Goal: Task Accomplishment & Management: Manage account settings

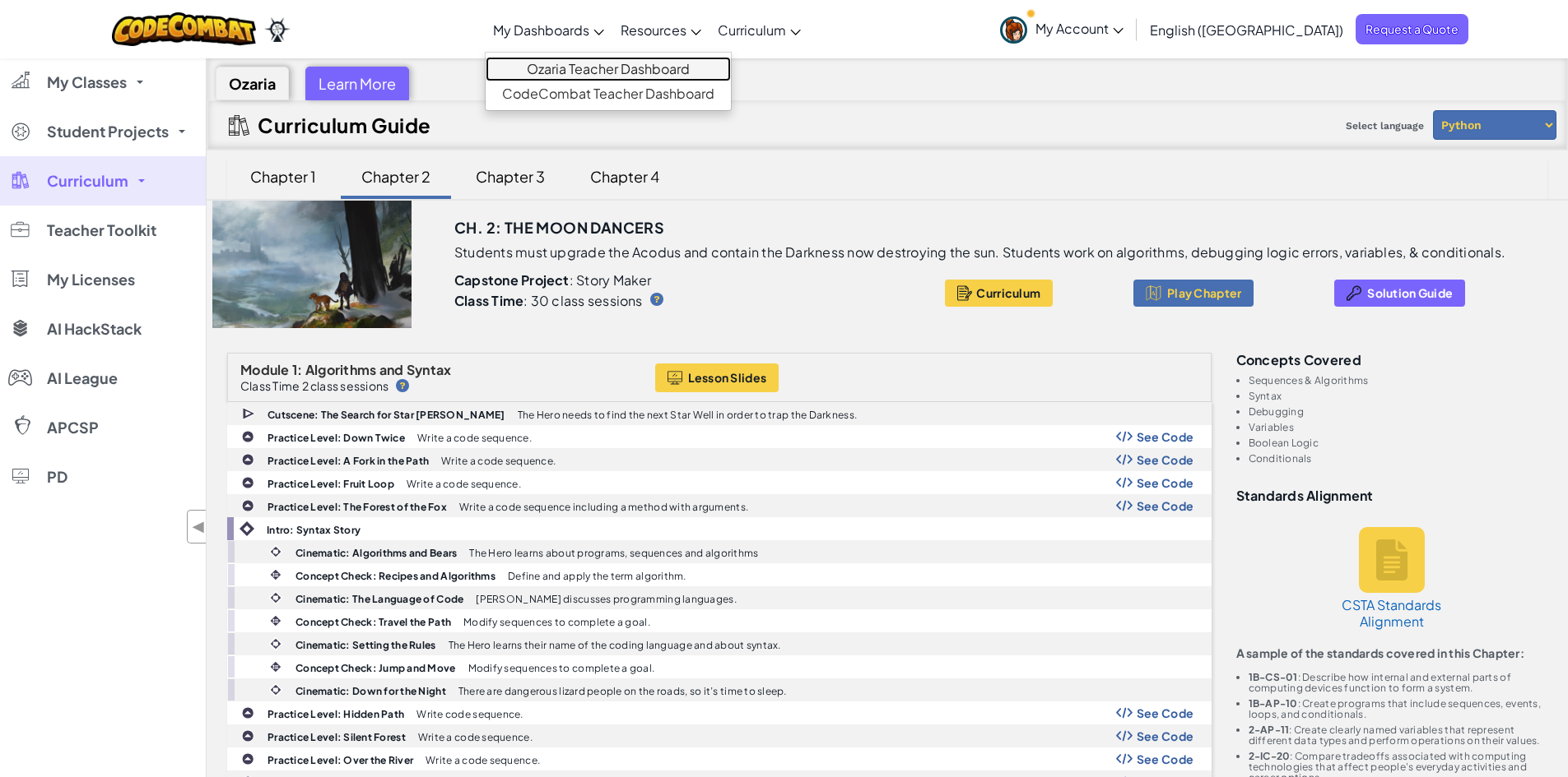
click at [627, 67] on link "Ozaria Teacher Dashboard" at bounding box center [608, 69] width 245 height 24
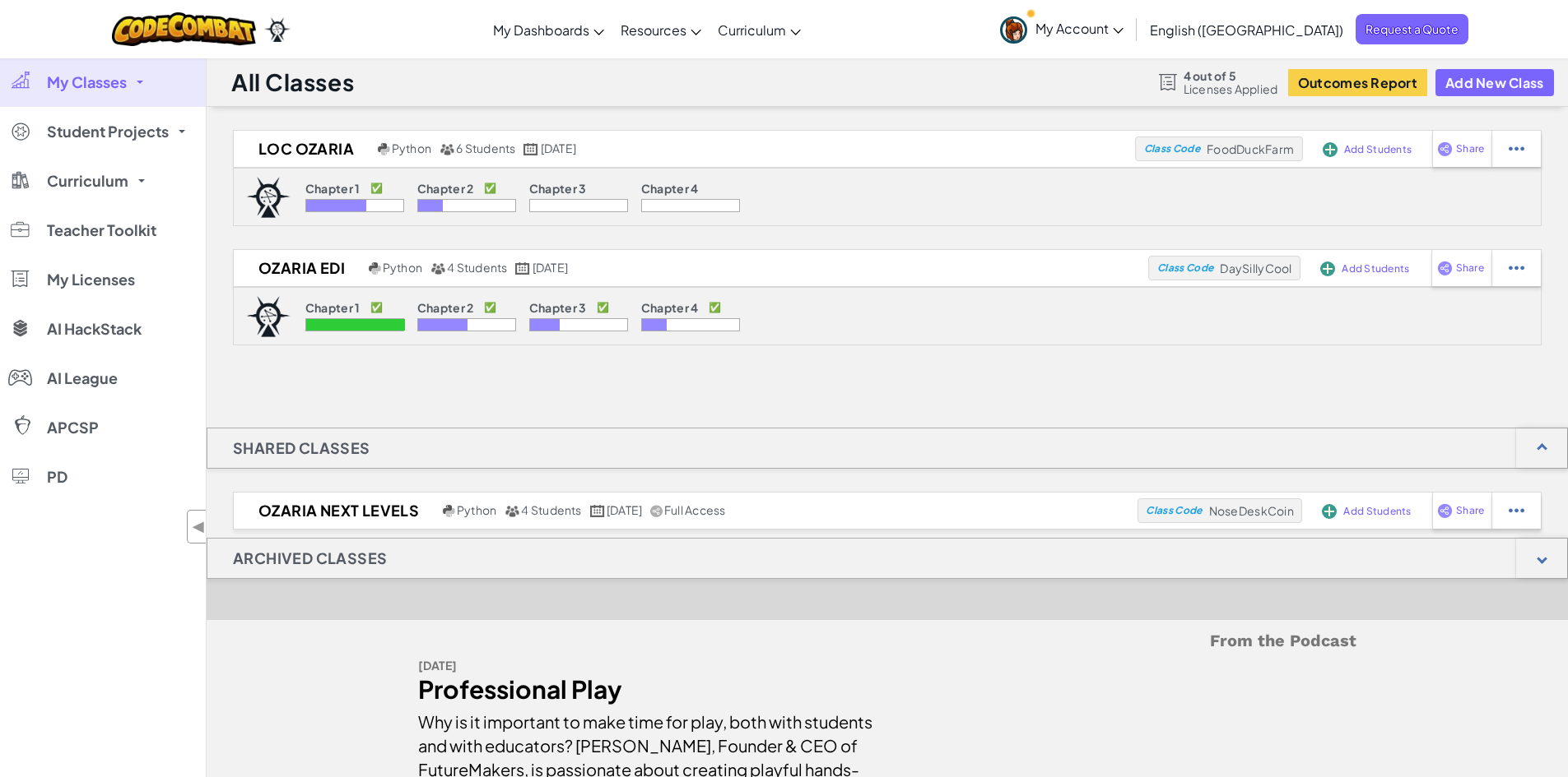
click at [1216, 83] on span "Licenses Applied" at bounding box center [1230, 88] width 94 height 13
click at [93, 281] on span "My Licenses" at bounding box center [91, 279] width 88 height 15
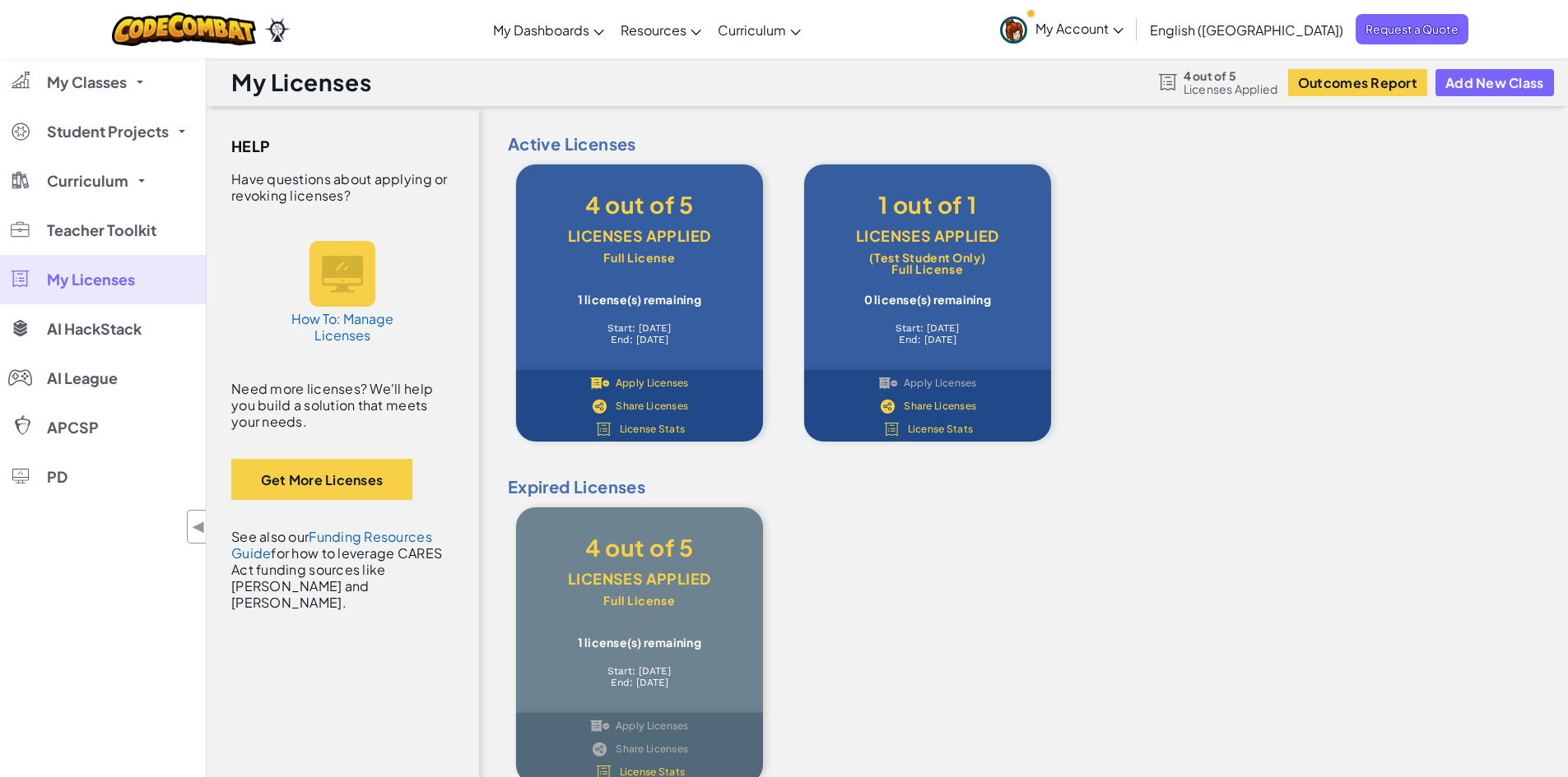
click at [621, 431] on span "License Stats" at bounding box center [653, 429] width 66 height 10
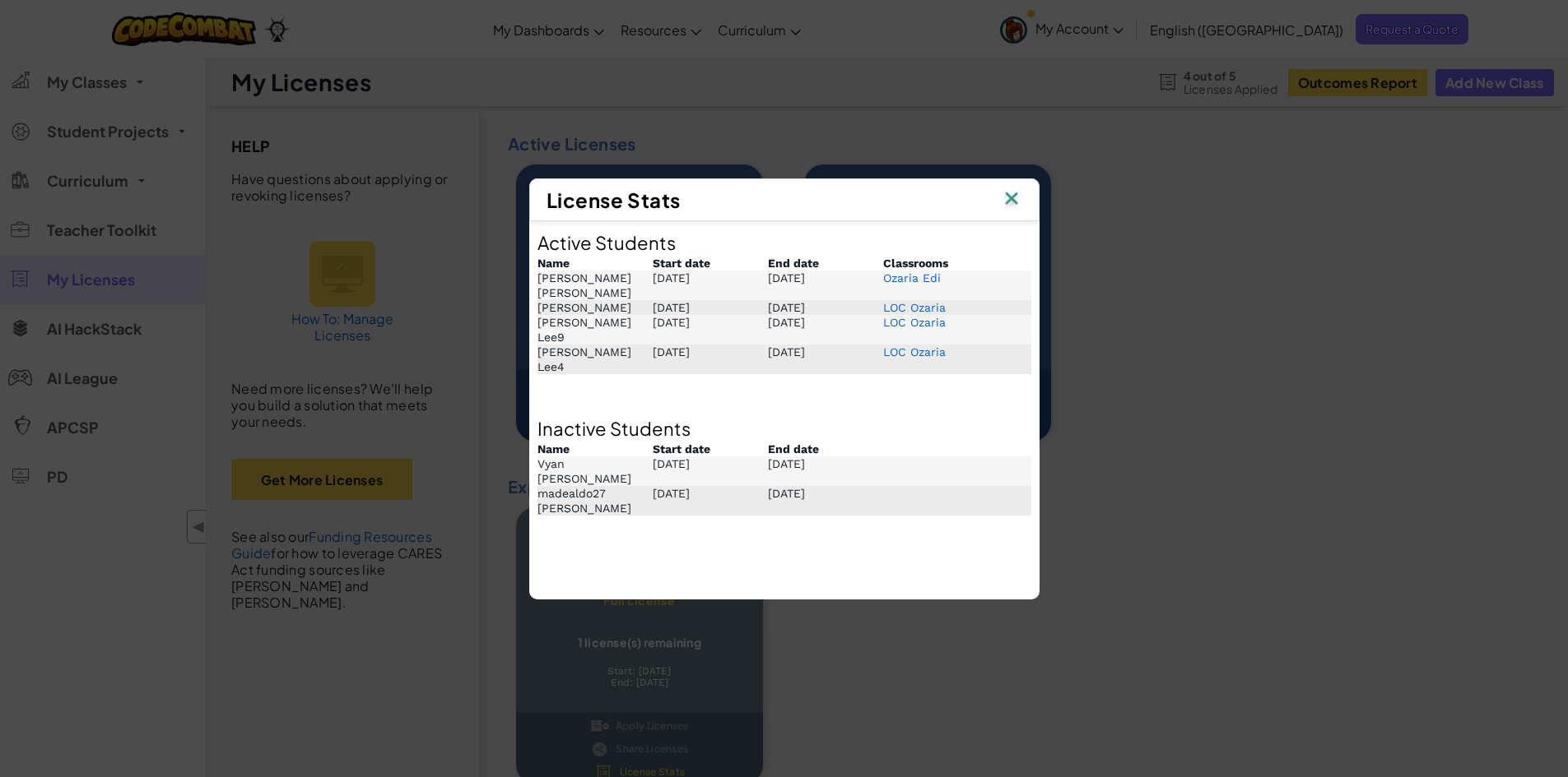
click at [420, 249] on div "License Stats Active Students Name Start date End date Classrooms Lucas_says_he…" at bounding box center [784, 388] width 1568 height 777
click at [78, 77] on div "License Stats Active Students Name Start date End date Classrooms Lucas_says_he…" at bounding box center [784, 388] width 1568 height 777
click at [1012, 199] on img at bounding box center [1011, 199] width 22 height 24
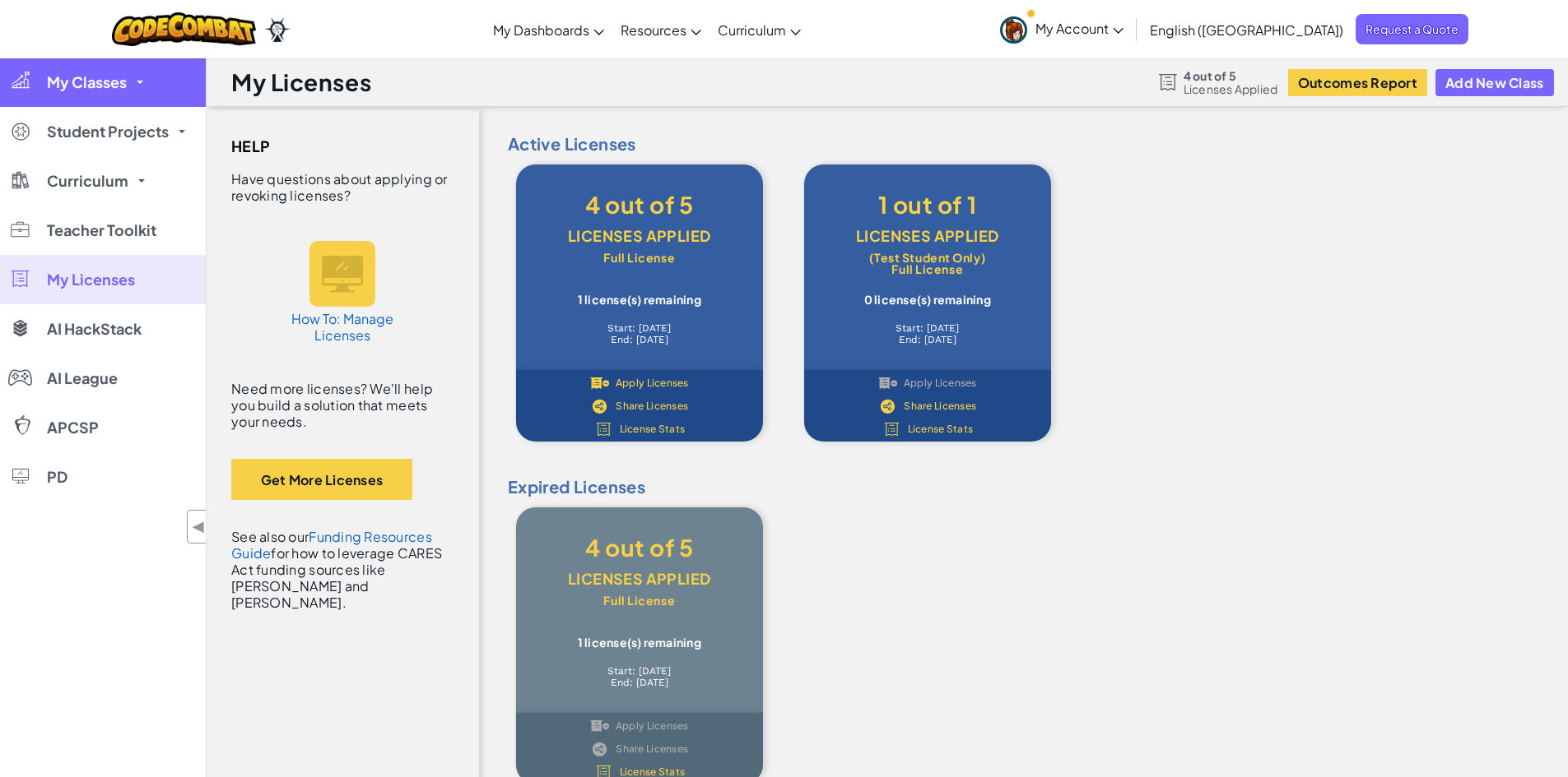
click at [108, 87] on span "My Classes" at bounding box center [87, 81] width 80 height 15
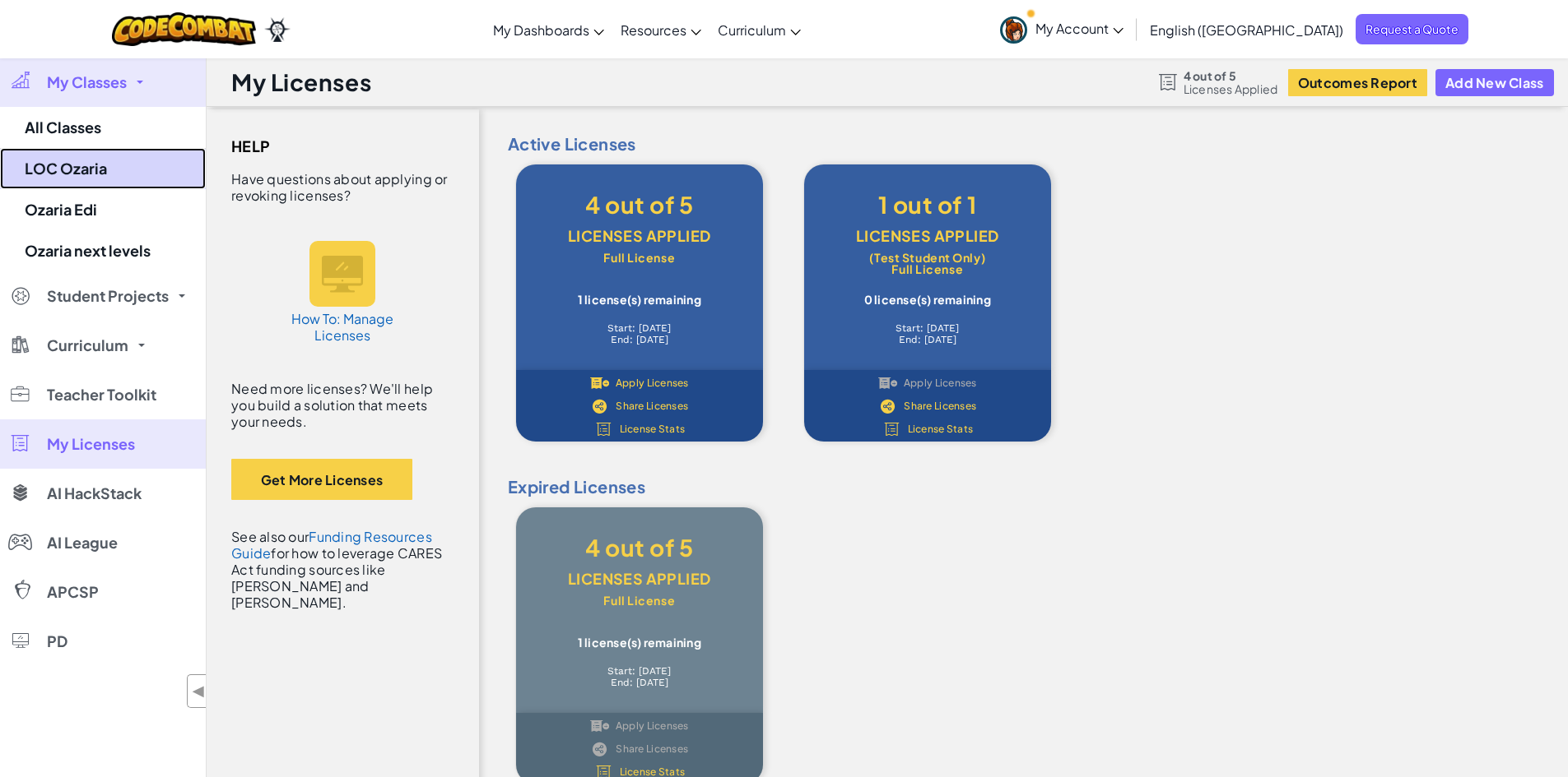
click at [82, 167] on link "LOC Ozaria" at bounding box center [102, 168] width 205 height 41
select select "5d8a57abe8919b28d5113af1"
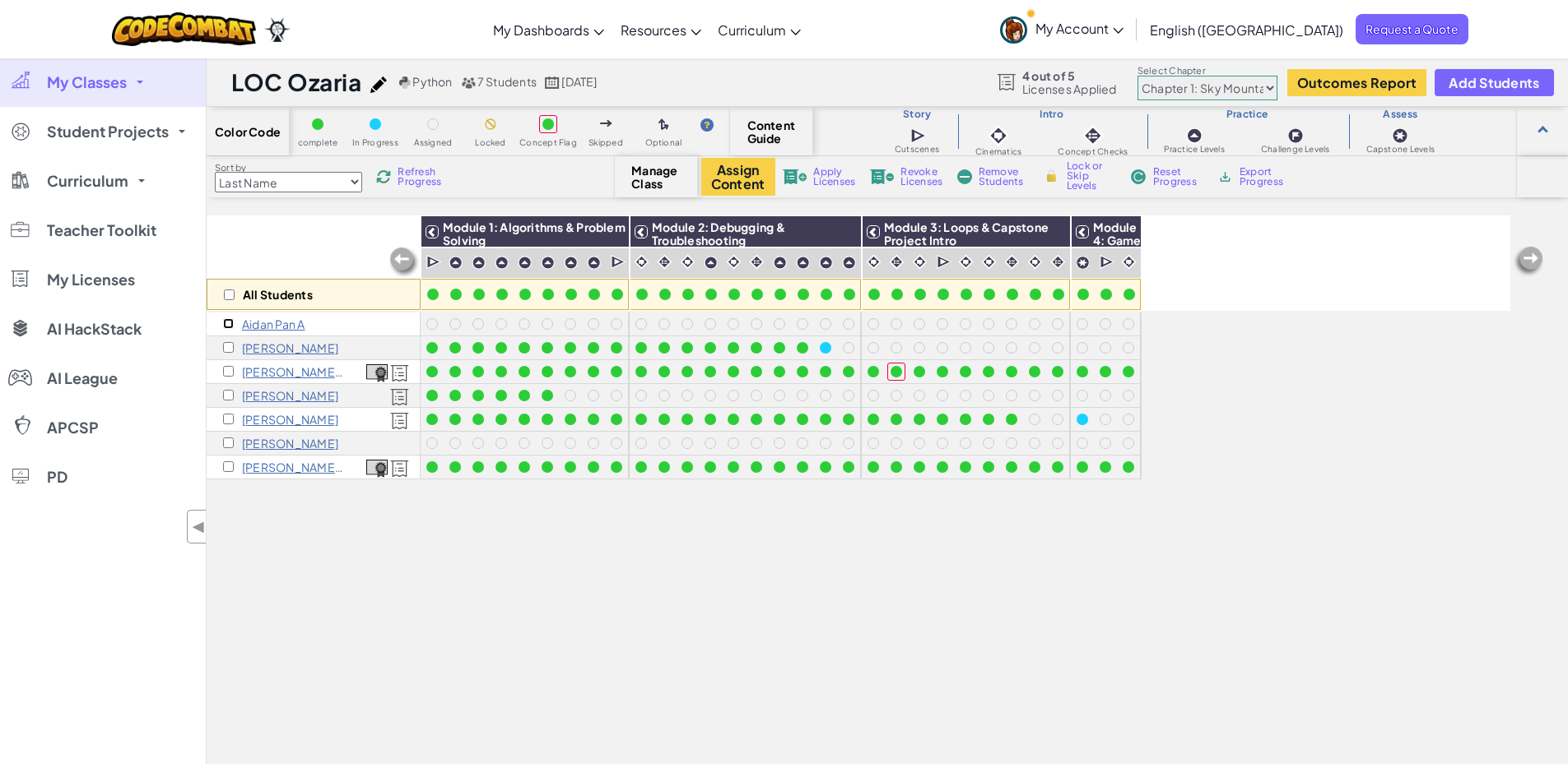
click at [229, 327] on input "checkbox" at bounding box center [228, 323] width 10 height 10
checkbox input "true"
click at [832, 177] on span "Apply Licenses" at bounding box center [834, 177] width 42 height 20
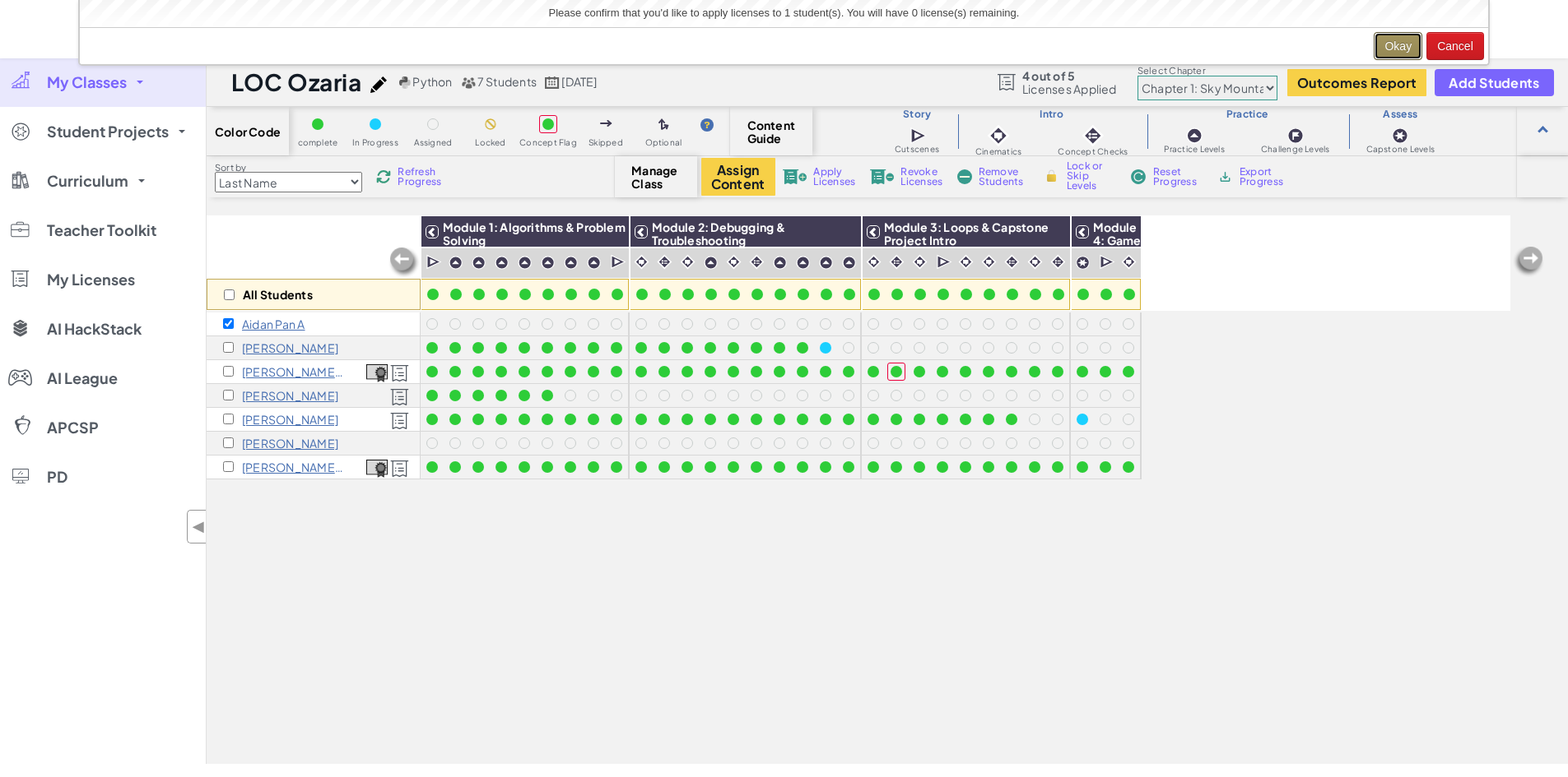
click at [1400, 42] on button "Okay" at bounding box center [1398, 46] width 49 height 28
